Goal: Task Accomplishment & Management: Use online tool/utility

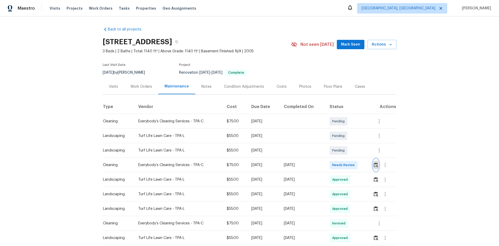
click at [355, 164] on img "button" at bounding box center [376, 164] width 4 height 5
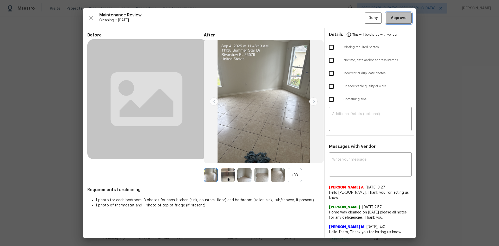
click at [355, 21] on span "Approve" at bounding box center [399, 18] width 16 height 6
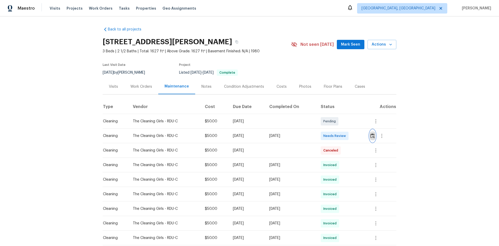
click at [355, 140] on button "button" at bounding box center [372, 135] width 6 height 12
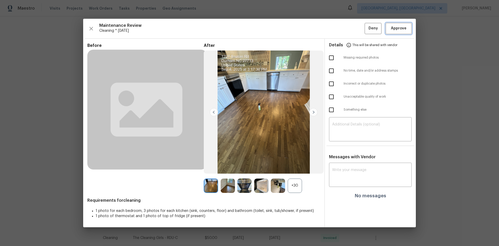
click at [355, 29] on span "Approve" at bounding box center [399, 28] width 18 height 6
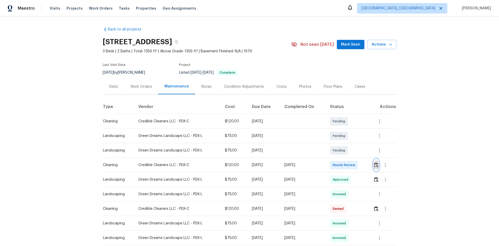
click at [355, 164] on img "button" at bounding box center [376, 164] width 4 height 5
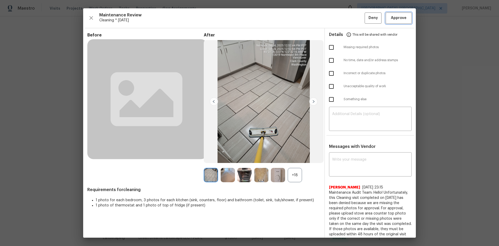
click at [355, 17] on span "Approve" at bounding box center [399, 18] width 16 height 6
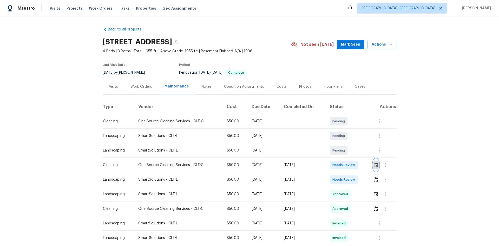
click at [355, 164] on button "button" at bounding box center [376, 165] width 6 height 12
click at [355, 164] on img "button" at bounding box center [376, 164] width 4 height 5
click at [355, 162] on button "button" at bounding box center [376, 165] width 6 height 12
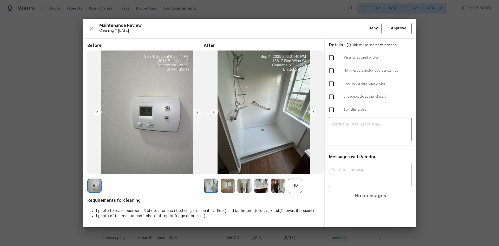
click at [349, 164] on div "x ​" at bounding box center [370, 175] width 83 height 23
paste textarea "Maintenance Audit Team: Hello! Unfortunately, this Landscaping visit completed …"
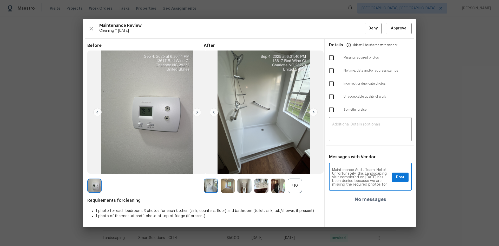
scroll to position [76, 0]
type textarea "Maintenance Audit Team: Hello! Unfortunately, this Landscaping visit completed …"
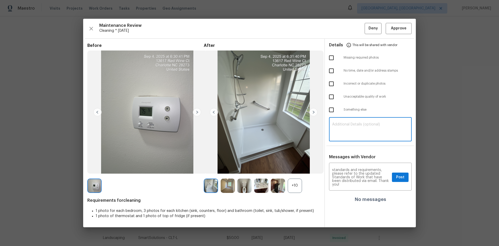
click at [355, 133] on textarea at bounding box center [370, 129] width 76 height 15
paste textarea "Maintenance Audit Team: Hello! Unfortunately, this Landscaping visit completed …"
type textarea "Maintenance Audit Team: Hello! Unfortunately, this Landscaping visit completed …"
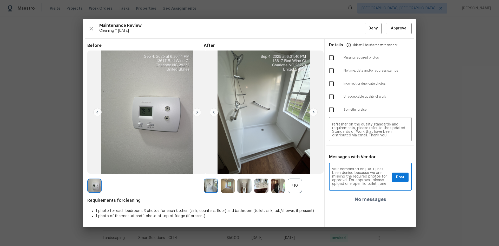
scroll to position [10, 0]
click at [355, 164] on span "Post" at bounding box center [400, 177] width 8 height 6
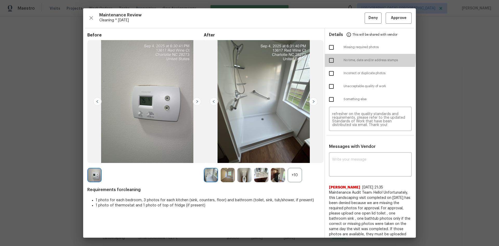
scroll to position [0, 0]
click at [331, 58] on input "checkbox" at bounding box center [331, 60] width 11 height 11
checkbox input "true"
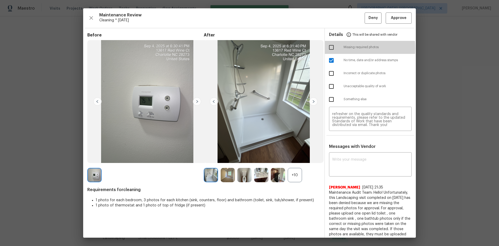
click at [330, 48] on input "checkbox" at bounding box center [331, 47] width 11 height 11
checkbox input "true"
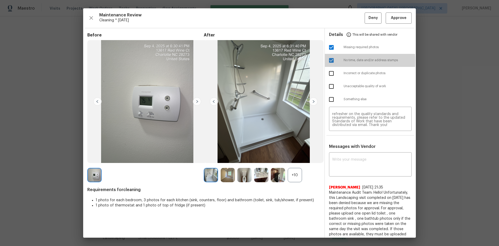
click at [328, 61] on input "checkbox" at bounding box center [331, 60] width 11 height 11
checkbox input "false"
click at [355, 19] on span "Deny" at bounding box center [372, 18] width 9 height 6
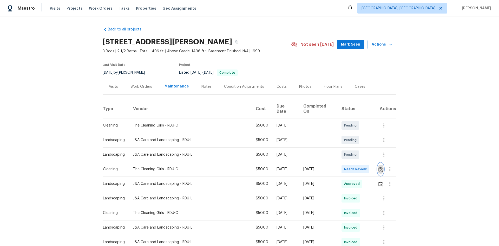
click at [378, 167] on img "button" at bounding box center [380, 169] width 4 height 5
click at [378, 163] on button "button" at bounding box center [381, 169] width 6 height 12
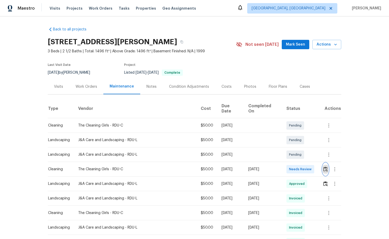
click at [323, 166] on img "button" at bounding box center [325, 168] width 4 height 5
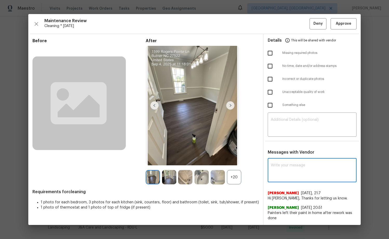
click at [287, 168] on textarea at bounding box center [312, 170] width 83 height 15
paste textarea "Maintenance Audit Team: Hello! Unfortunately, this Landscaping visit completed …"
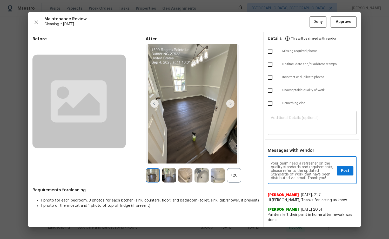
type textarea "Maintenance Audit Team: Hello! Unfortunately, this Landscaping visit completed …"
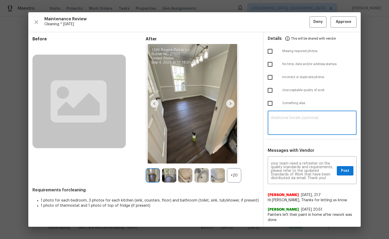
click at [294, 120] on textarea at bounding box center [312, 123] width 83 height 15
paste textarea "Maintenance Audit Team: Hello! Unfortunately, this Landscaping visit completed …"
type textarea "Maintenance Audit Team: Hello! Unfortunately, this Landscaping visit completed …"
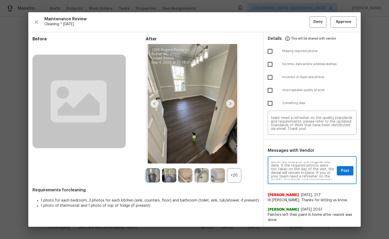
scroll to position [52, 0]
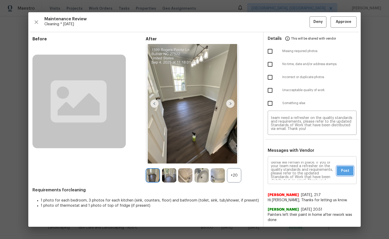
click at [341, 172] on span "Post" at bounding box center [345, 170] width 8 height 6
click at [270, 51] on input "checkbox" at bounding box center [270, 51] width 11 height 11
checkbox input "true"
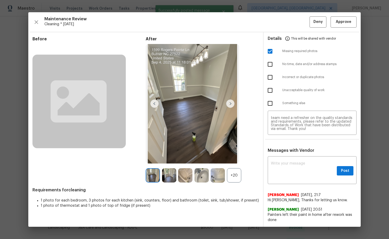
scroll to position [0, 0]
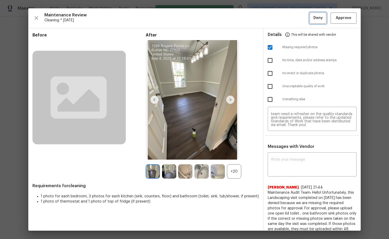
click at [318, 21] on span "Deny" at bounding box center [318, 18] width 9 height 6
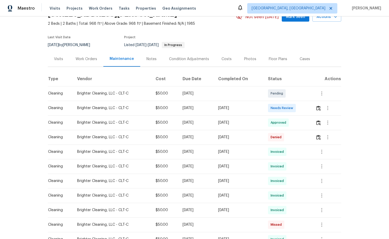
scroll to position [52, 0]
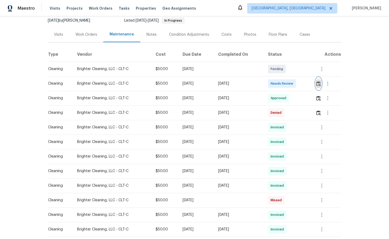
click at [319, 85] on img "button" at bounding box center [318, 83] width 4 height 5
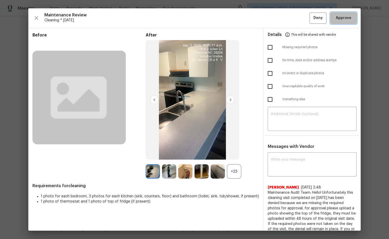
click at [336, 19] on span "Approve" at bounding box center [344, 18] width 16 height 6
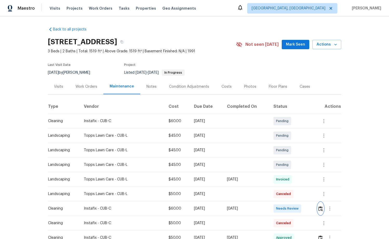
click at [321, 164] on img "button" at bounding box center [321, 208] width 4 height 5
click at [321, 164] on button "button" at bounding box center [321, 208] width 6 height 12
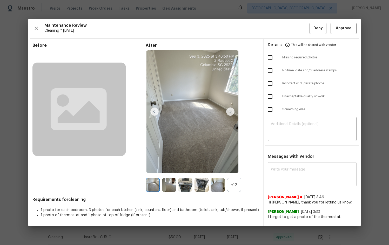
click at [293, 164] on div "x ​" at bounding box center [312, 175] width 89 height 23
click at [293, 164] on textarea at bounding box center [312, 175] width 83 height 15
paste textarea "Maintenance Audit Team: Hello! Unfortunately, this Landscaping visit completed …"
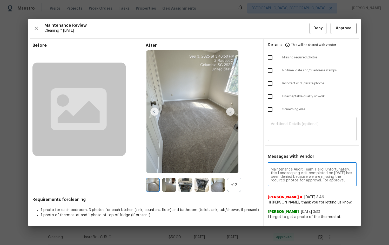
scroll to position [65, 0]
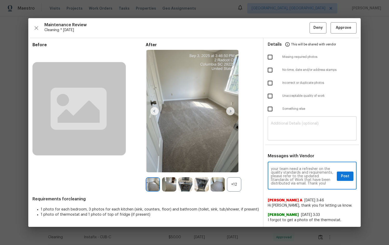
type textarea "Maintenance Audit Team: Hello! Unfortunately, this Landscaping visit completed …"
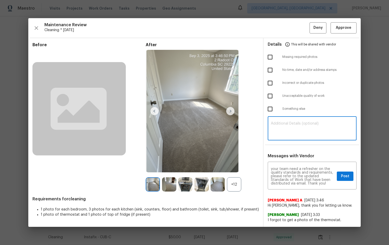
click at [294, 128] on textarea at bounding box center [312, 129] width 83 height 15
paste textarea "Maintenance Audit Team: Hello! Unfortunately, this Landscaping visit completed …"
type textarea "Maintenance Audit Team: Hello! Unfortunately, this Landscaping visit completed …"
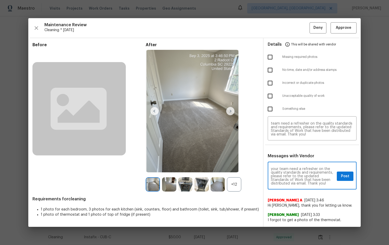
scroll to position [65, 0]
click at [340, 164] on button "Post" at bounding box center [345, 177] width 17 height 10
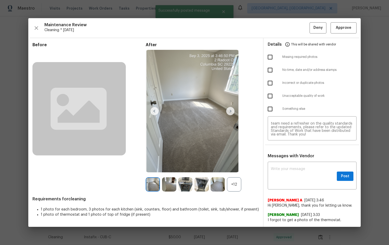
click at [270, 58] on ul "Details This will be shared with vendor Missing required photos No time, date a…" at bounding box center [312, 78] width 97 height 80
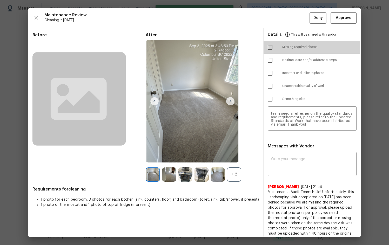
click at [270, 48] on input "checkbox" at bounding box center [270, 47] width 11 height 11
checkbox input "true"
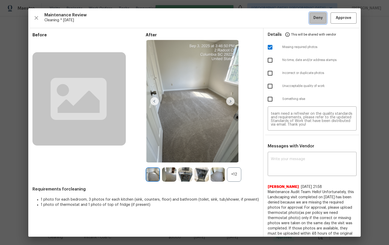
click at [310, 19] on button "Deny" at bounding box center [318, 17] width 17 height 11
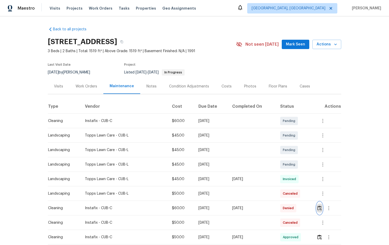
click at [320, 164] on button "button" at bounding box center [320, 208] width 6 height 12
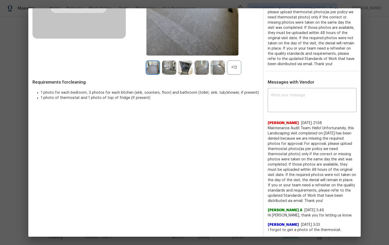
scroll to position [112, 0]
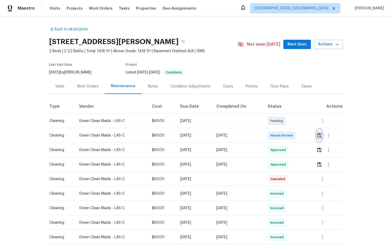
click at [318, 137] on img "button" at bounding box center [319, 135] width 4 height 5
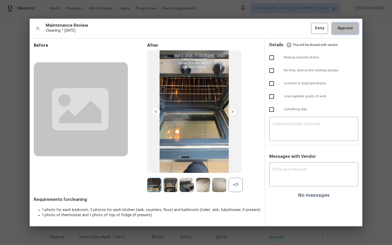
click at [340, 27] on span "Approve" at bounding box center [345, 28] width 16 height 6
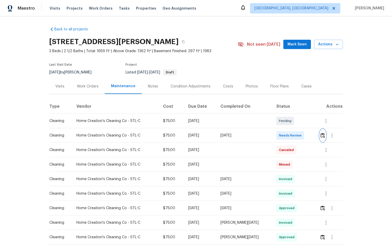
click at [320, 135] on button "button" at bounding box center [323, 135] width 6 height 12
drag, startPoint x: 197, startPoint y: 136, endPoint x: 262, endPoint y: 132, distance: 65.6
click at [262, 132] on tr "Cleaning Home Creation's Cleaning Co - STL-C $75.00 [DATE] [DATE] Needs Review" at bounding box center [196, 135] width 294 height 15
click at [320, 136] on img "button" at bounding box center [322, 135] width 4 height 5
